Goal: Navigation & Orientation: Go to known website

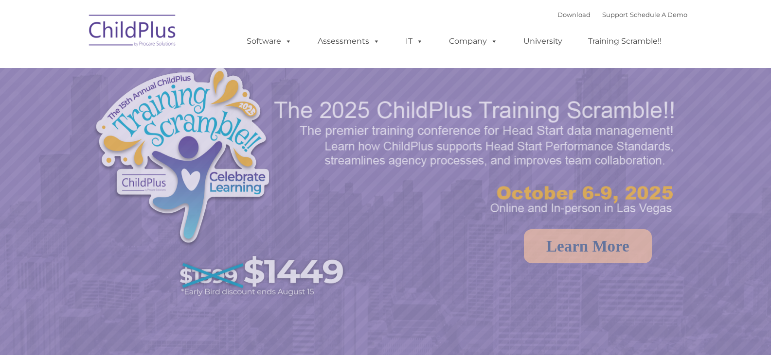
select select "MEDIUM"
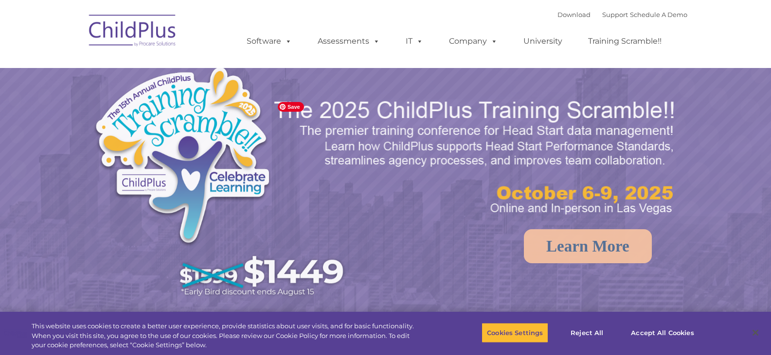
select select "MEDIUM"
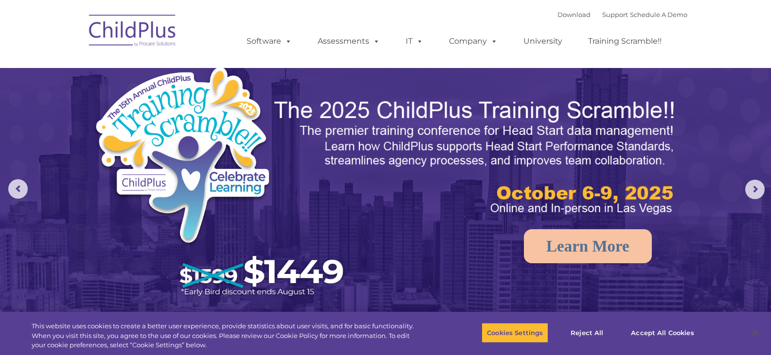
click at [179, 30] on img at bounding box center [132, 32] width 97 height 49
